Goal: Task Accomplishment & Management: Use online tool/utility

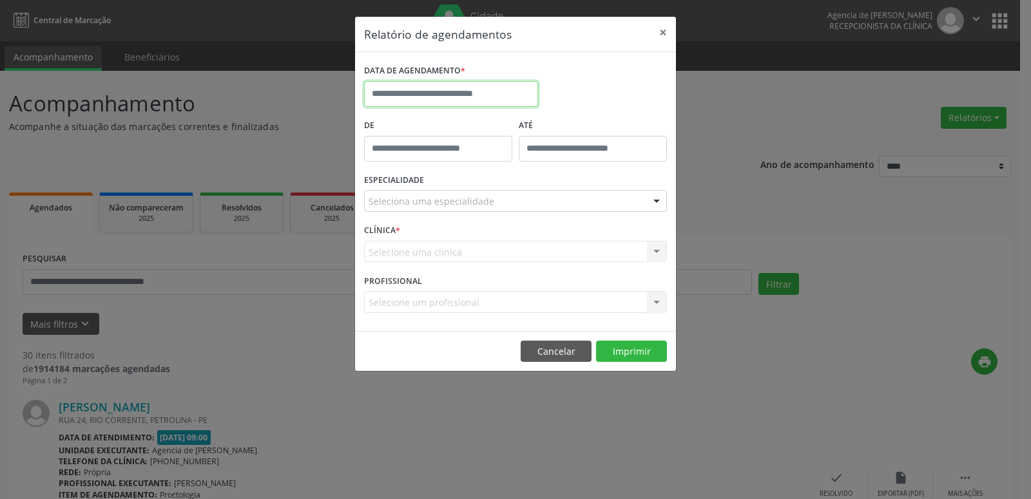
click at [473, 91] on input "text" at bounding box center [451, 94] width 174 height 26
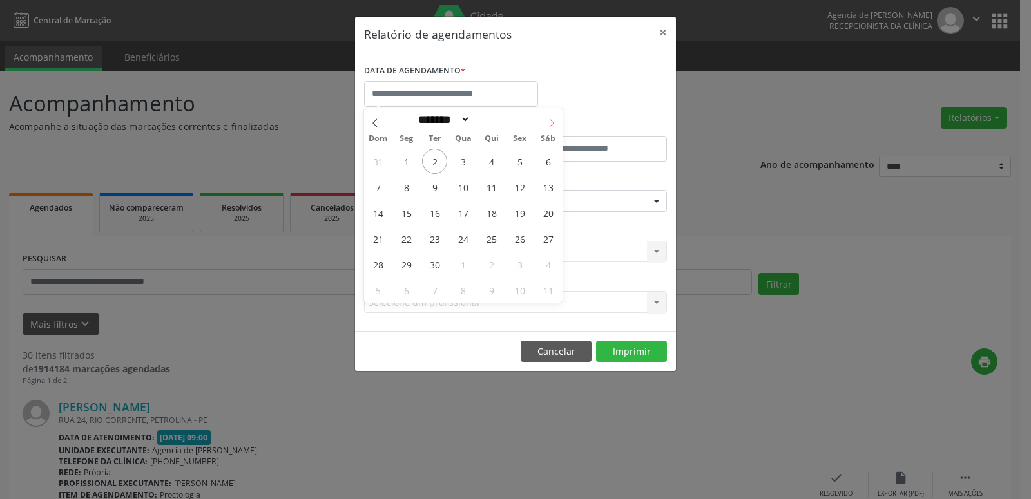
click at [547, 126] on span at bounding box center [551, 119] width 22 height 22
click at [371, 128] on icon at bounding box center [374, 123] width 9 height 9
select select "*"
click at [435, 166] on span "2" at bounding box center [434, 161] width 25 height 25
type input "**********"
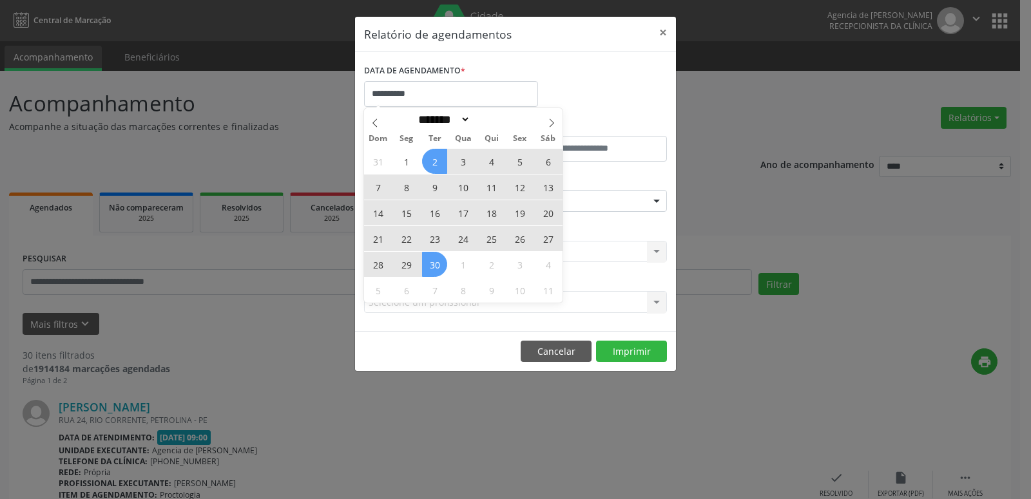
click at [439, 273] on span "30" at bounding box center [434, 264] width 25 height 25
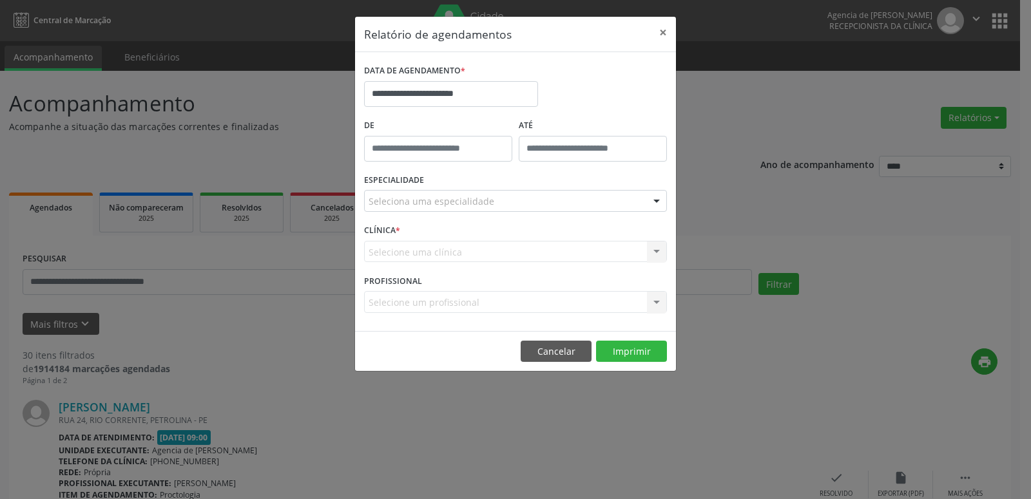
click at [587, 204] on div "Seleciona uma especialidade" at bounding box center [515, 201] width 303 height 22
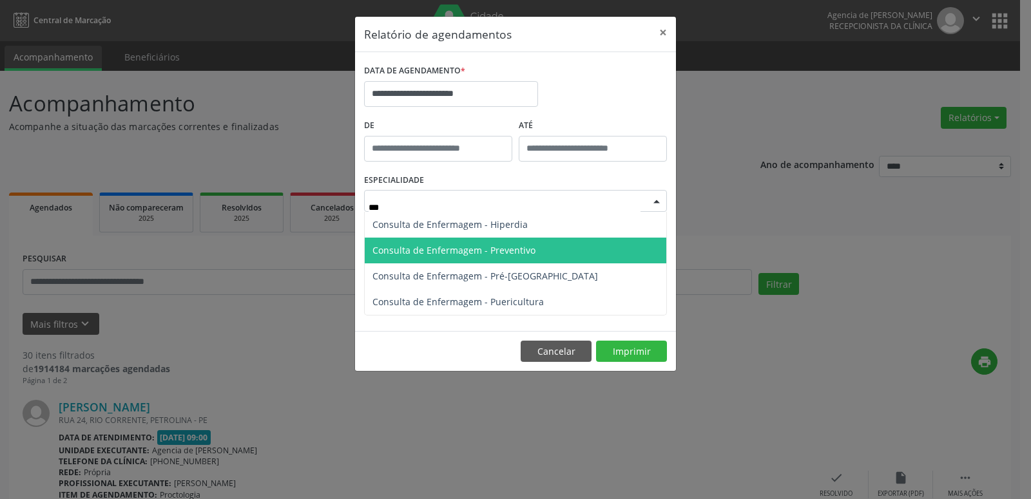
click at [517, 250] on span "Consulta de Enfermagem - Preventivo" at bounding box center [453, 250] width 163 height 12
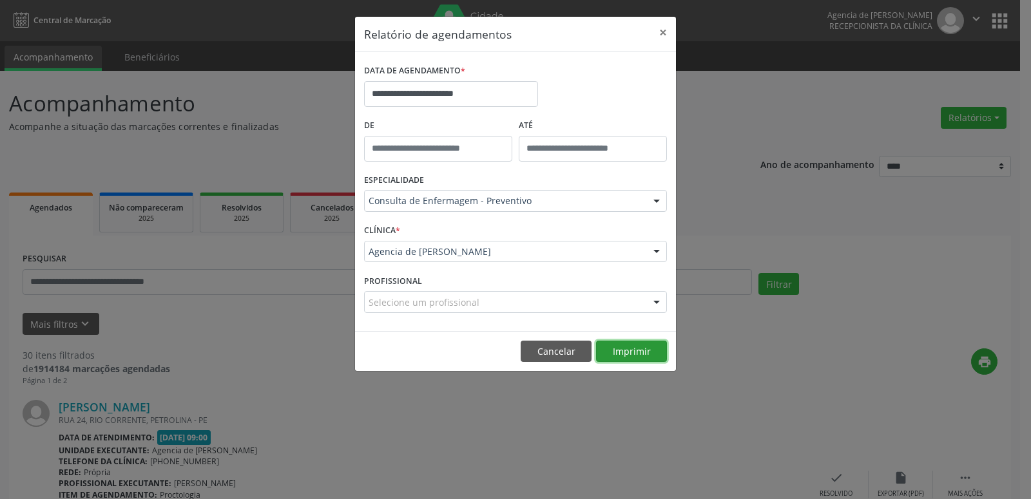
click at [636, 352] on button "Imprimir" at bounding box center [631, 352] width 71 height 22
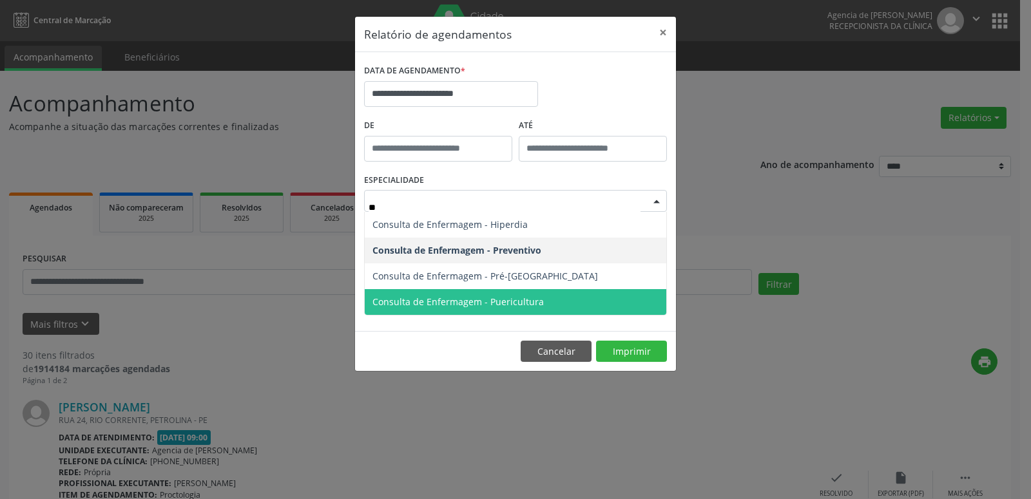
type input "***"
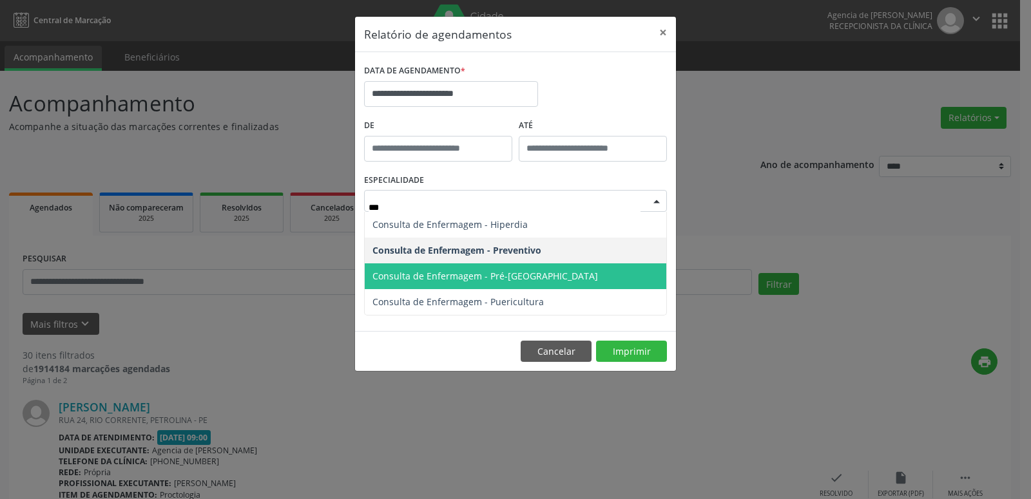
click at [522, 279] on span "Consulta de Enfermagem - Pré-[GEOGRAPHIC_DATA]" at bounding box center [484, 276] width 225 height 12
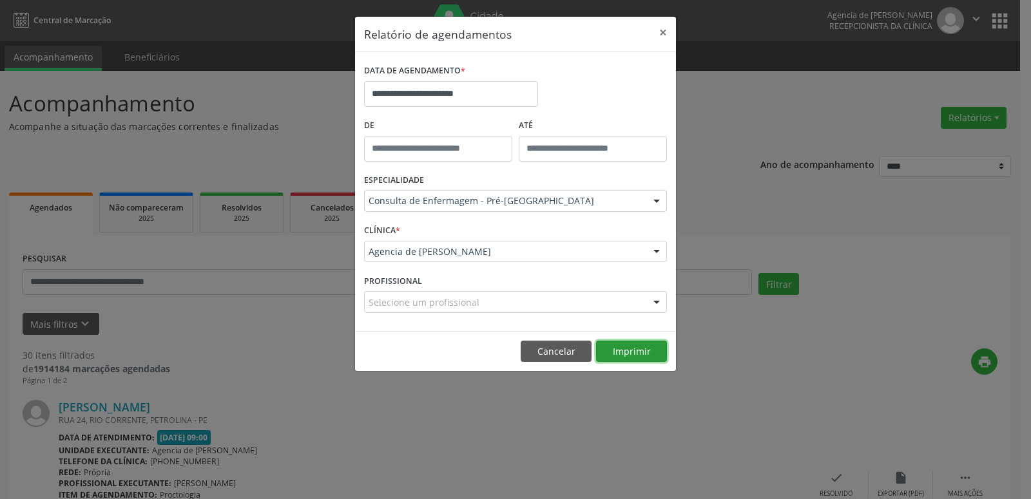
click at [618, 352] on button "Imprimir" at bounding box center [631, 352] width 71 height 22
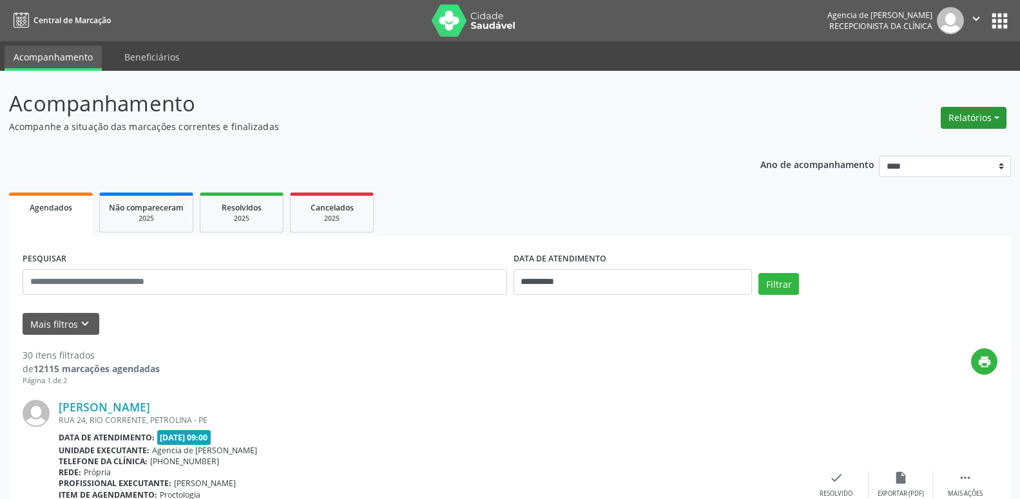
click at [969, 120] on button "Relatórios" at bounding box center [973, 118] width 66 height 22
click at [950, 154] on link "Agendamentos" at bounding box center [937, 146] width 138 height 18
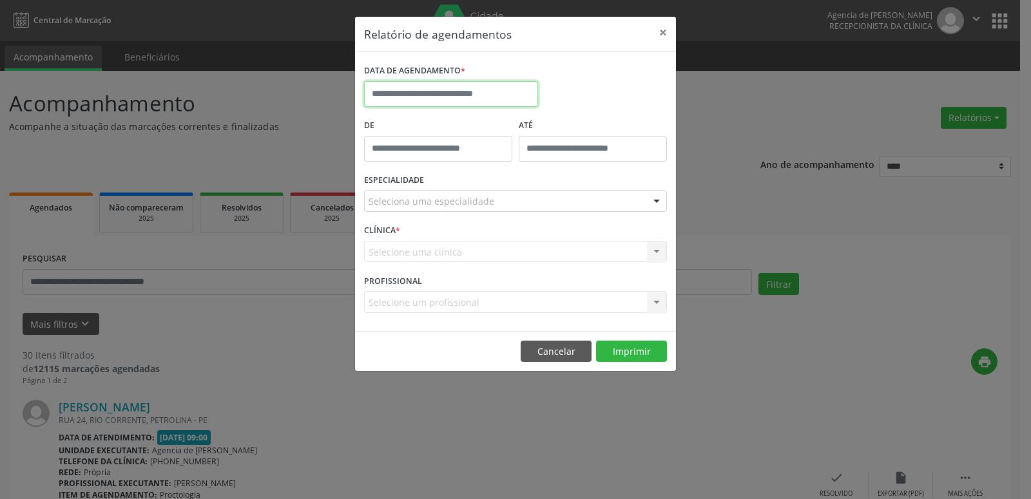
click at [467, 105] on input "text" at bounding box center [451, 94] width 174 height 26
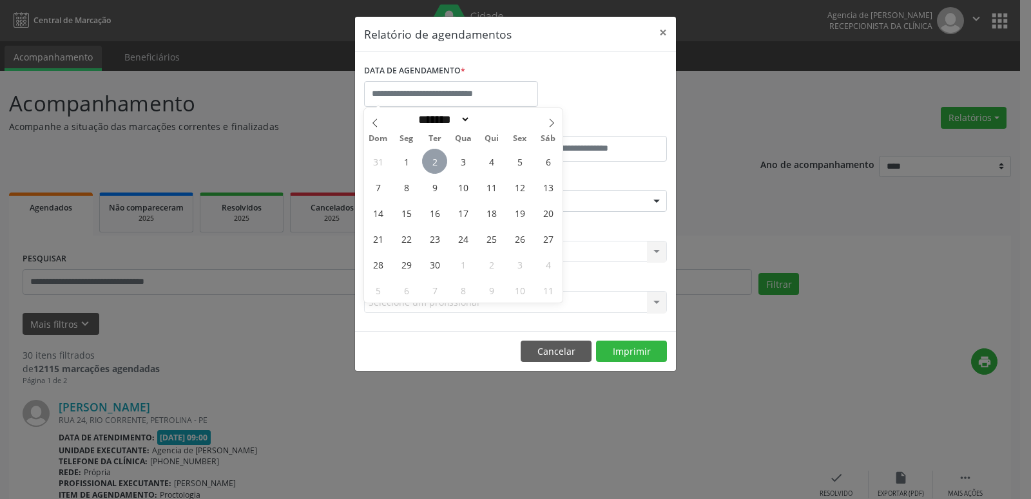
click at [433, 162] on span "2" at bounding box center [434, 161] width 25 height 25
type input "**********"
click at [433, 162] on span "2" at bounding box center [434, 161] width 25 height 25
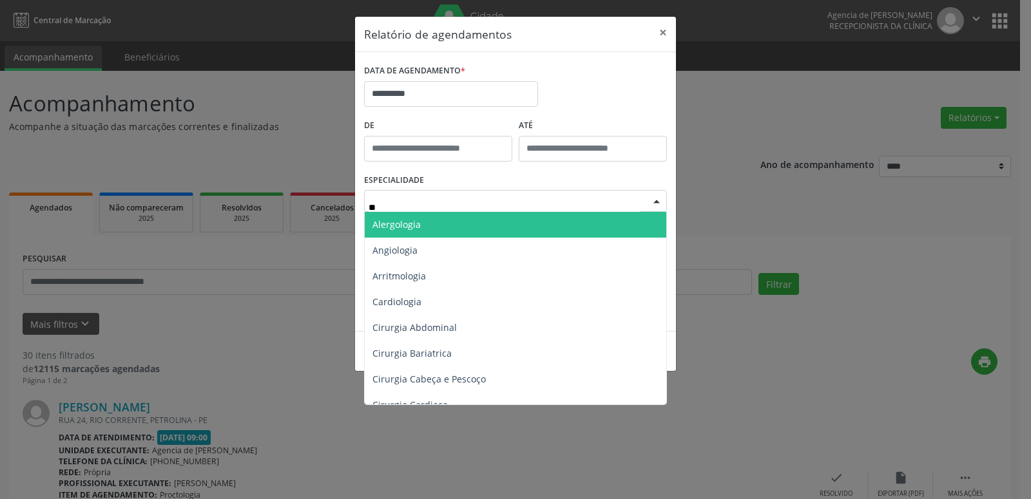
type input "***"
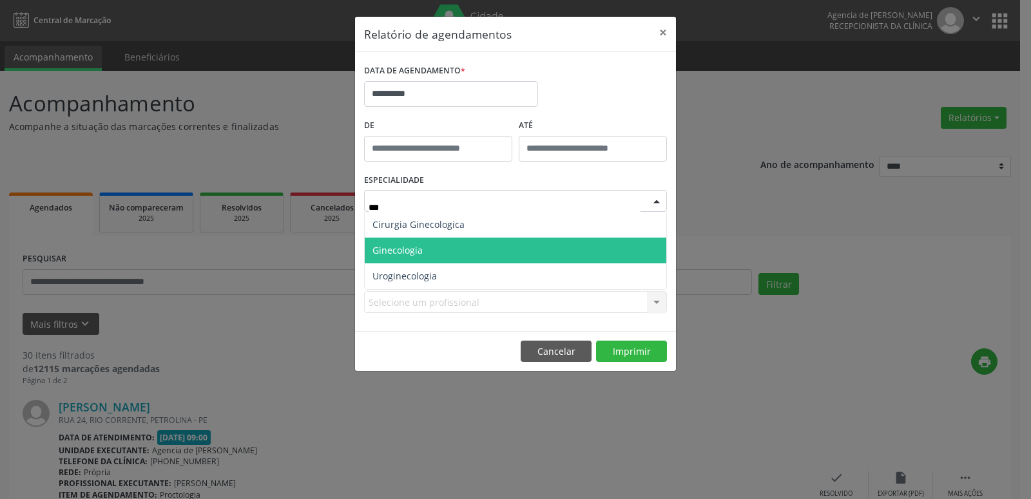
click at [478, 249] on span "Ginecologia" at bounding box center [515, 251] width 301 height 26
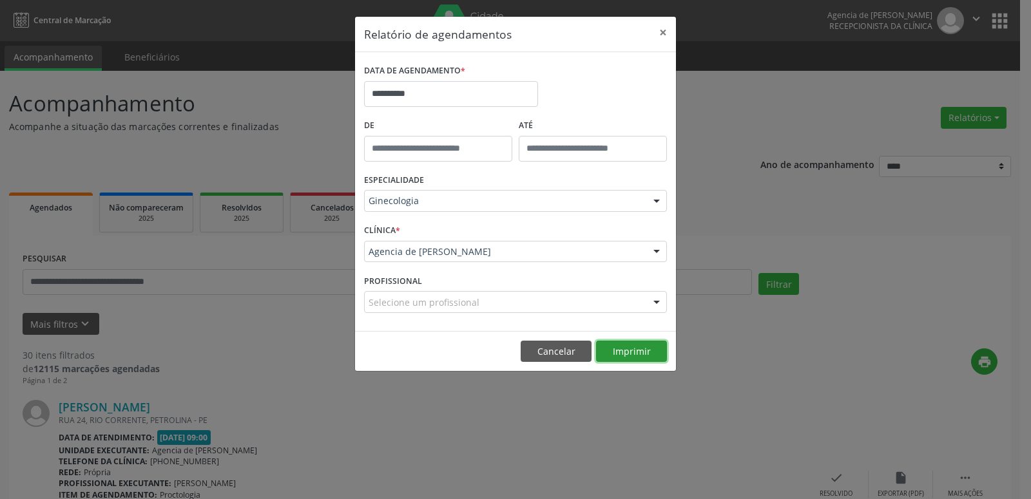
click at [635, 355] on button "Imprimir" at bounding box center [631, 352] width 71 height 22
